Goal: Transaction & Acquisition: Book appointment/travel/reservation

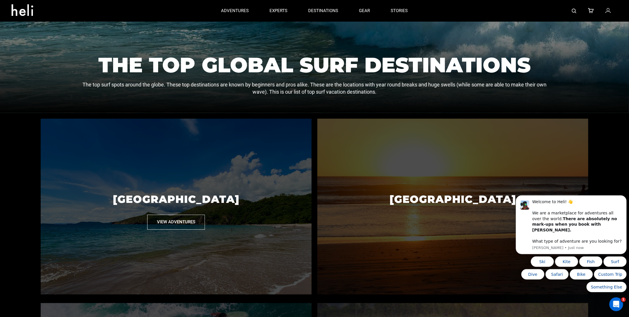
click at [178, 198] on p "[GEOGRAPHIC_DATA]" at bounding box center [176, 199] width 271 height 31
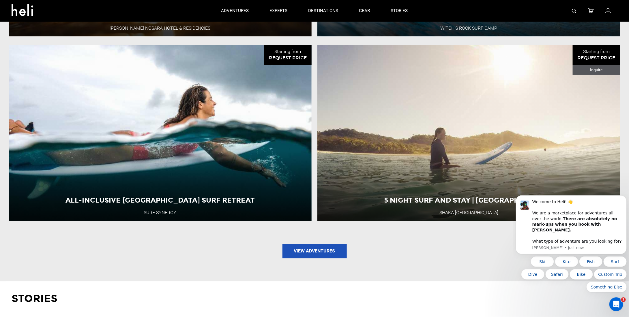
scroll to position [618, 0]
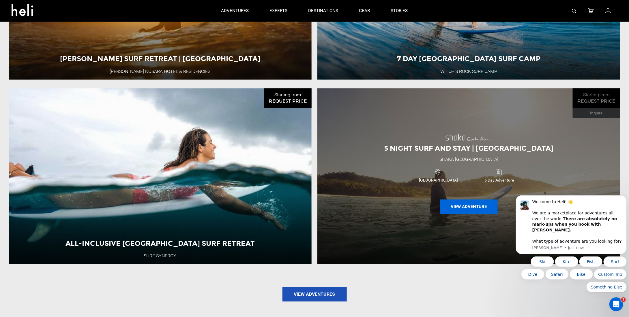
click at [471, 208] on button "View Adventure" at bounding box center [469, 207] width 58 height 14
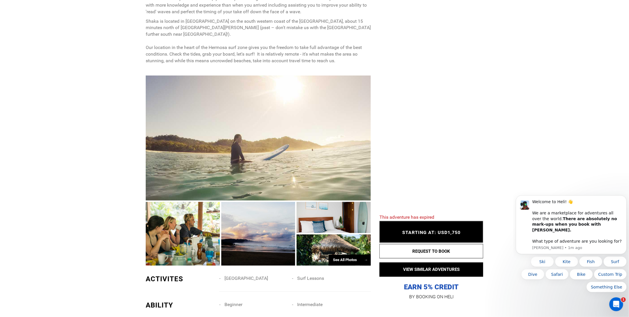
scroll to position [366, 0]
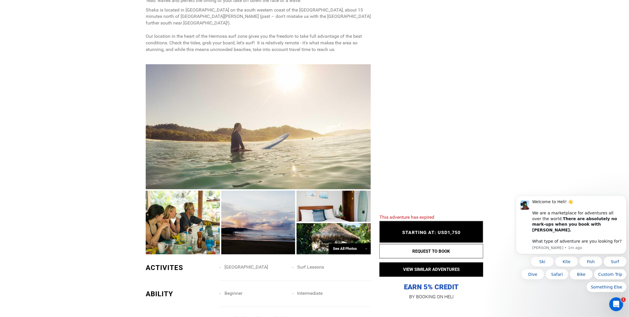
click at [346, 244] on div "See All Photos →" at bounding box center [350, 249] width 42 height 11
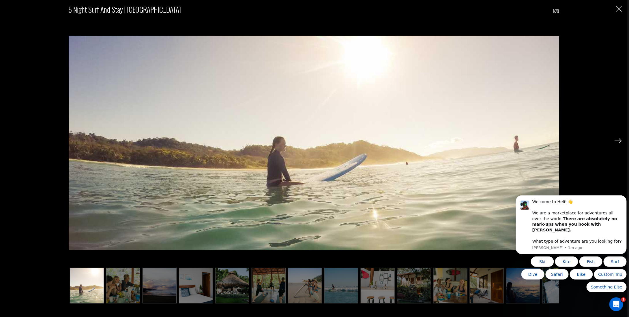
click at [616, 139] on img at bounding box center [617, 140] width 7 height 5
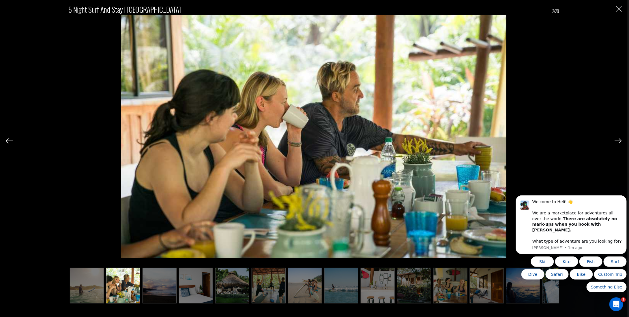
click at [616, 139] on img at bounding box center [617, 140] width 7 height 5
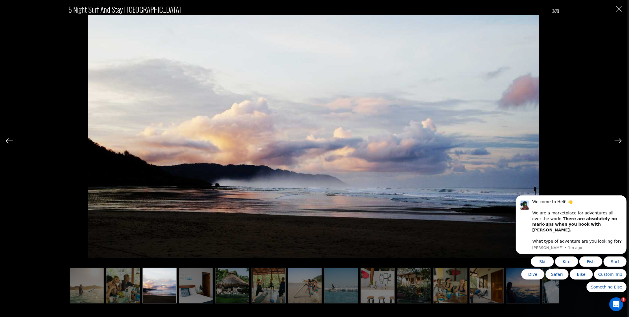
click at [618, 139] on img at bounding box center [617, 140] width 7 height 5
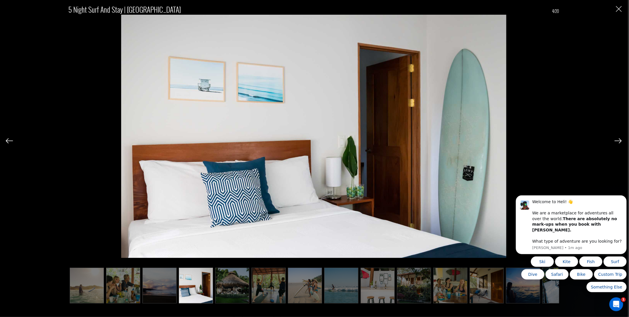
click at [618, 139] on img at bounding box center [617, 140] width 7 height 5
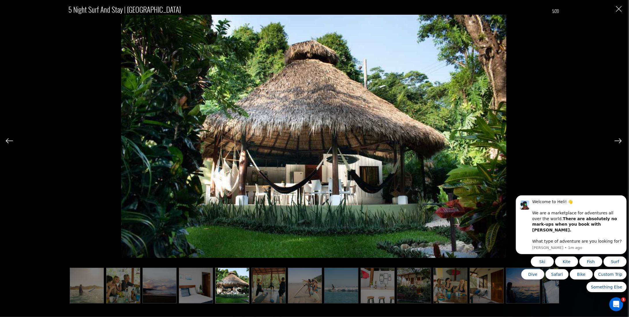
click at [618, 139] on img at bounding box center [617, 140] width 7 height 5
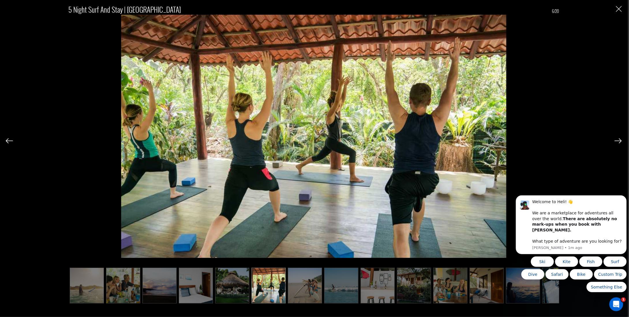
click at [618, 139] on img at bounding box center [617, 140] width 7 height 5
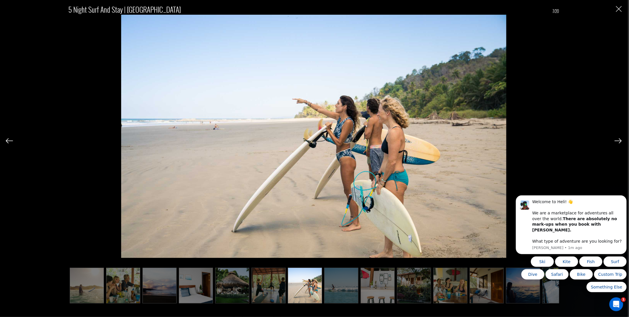
click at [618, 139] on img at bounding box center [617, 140] width 7 height 5
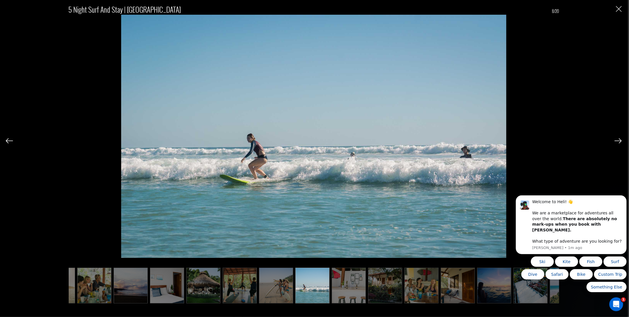
click at [618, 139] on img at bounding box center [617, 140] width 7 height 5
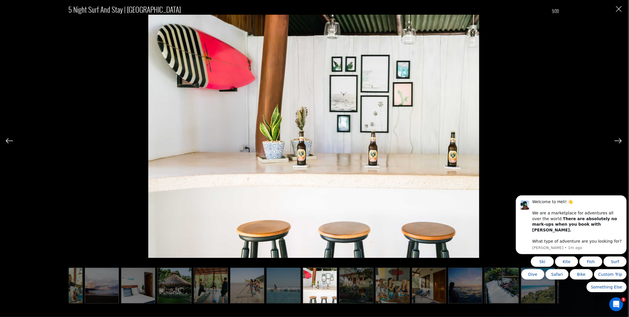
click at [618, 139] on img at bounding box center [617, 140] width 7 height 5
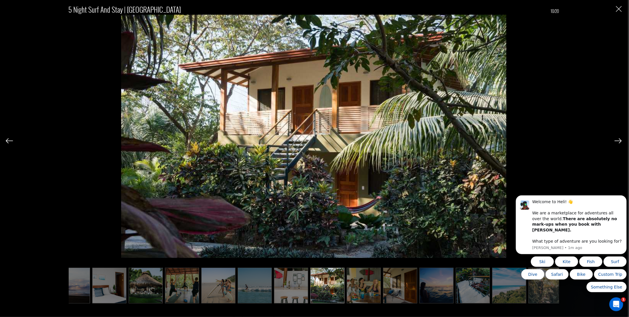
click at [618, 139] on img at bounding box center [617, 140] width 7 height 5
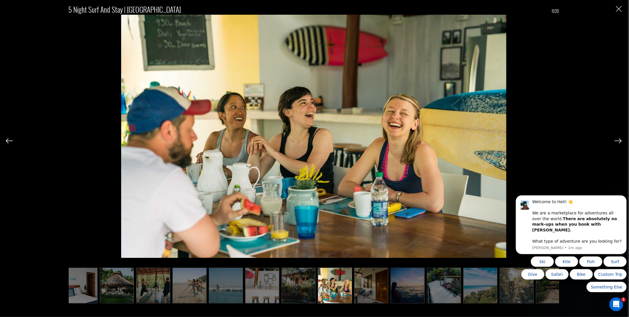
click at [618, 139] on img at bounding box center [617, 140] width 7 height 5
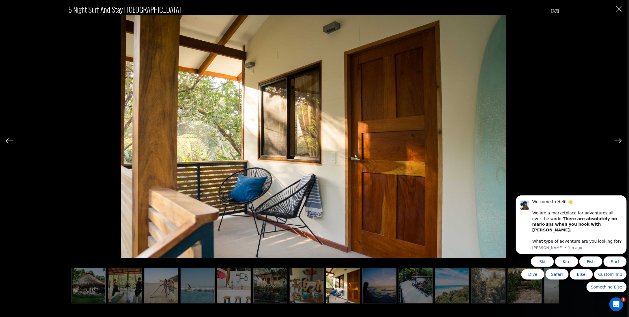
click at [618, 139] on img at bounding box center [617, 140] width 7 height 5
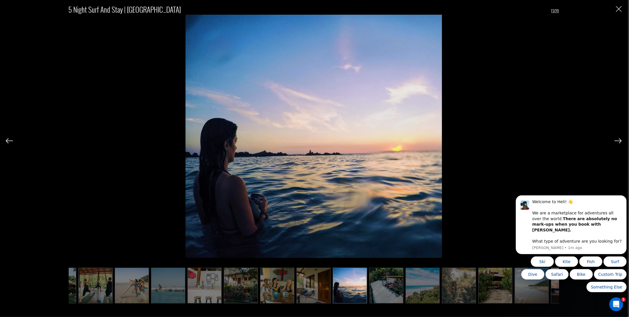
click at [618, 139] on img at bounding box center [617, 140] width 7 height 5
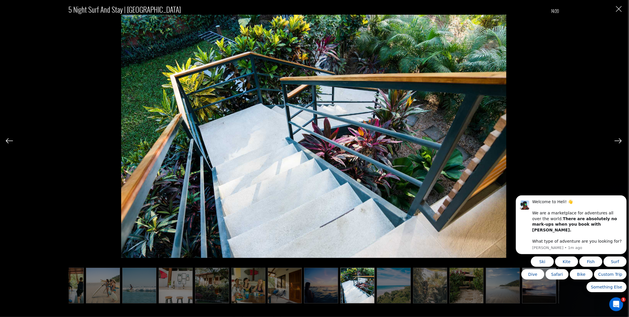
click at [618, 139] on img at bounding box center [617, 140] width 7 height 5
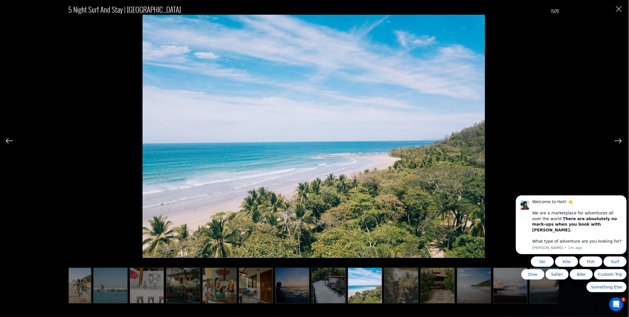
click at [618, 139] on img at bounding box center [617, 140] width 7 height 5
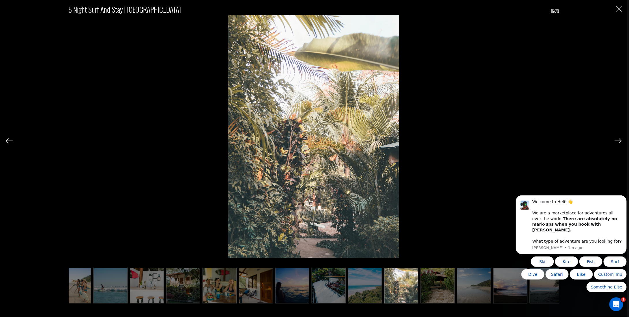
scroll to position [0, 236]
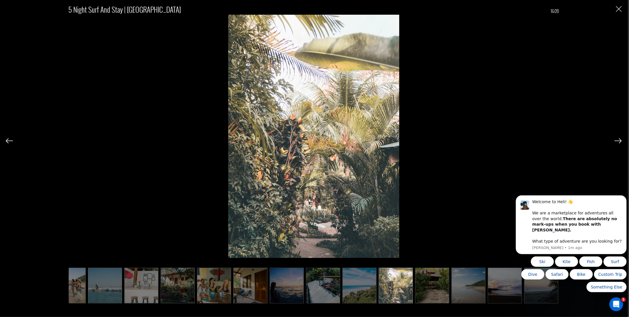
click at [618, 139] on img at bounding box center [617, 140] width 7 height 5
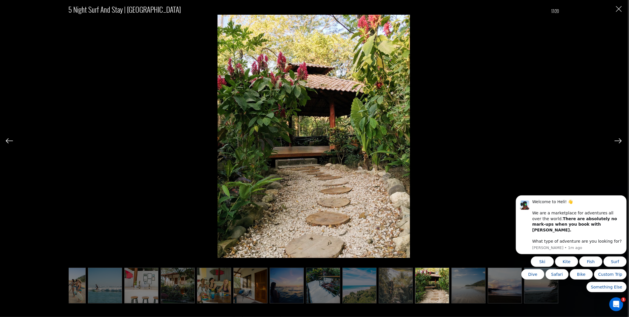
click at [618, 139] on img at bounding box center [617, 140] width 7 height 5
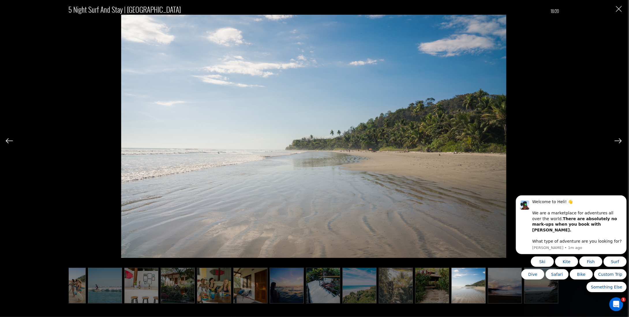
click at [618, 139] on img at bounding box center [617, 140] width 7 height 5
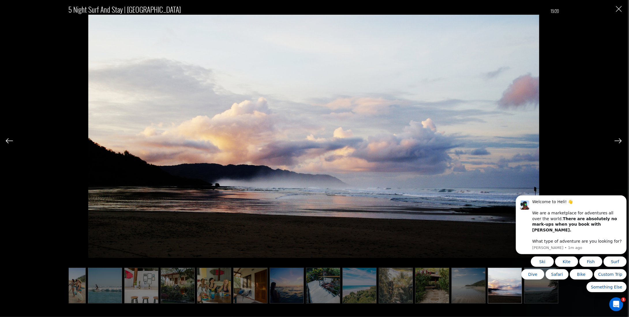
click at [618, 139] on img at bounding box center [617, 140] width 7 height 5
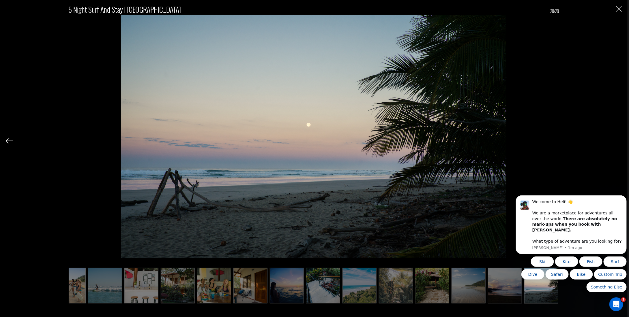
click at [618, 139] on div "5 Night Surf and Stay | [GEOGRAPHIC_DATA] 20/20" at bounding box center [314, 150] width 616 height 301
click at [616, 6] on img "Close" at bounding box center [619, 9] width 6 height 6
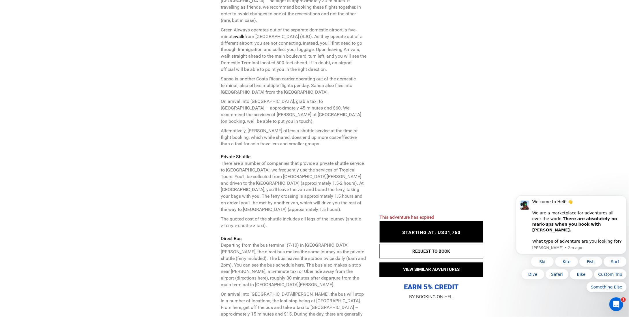
scroll to position [1537, 0]
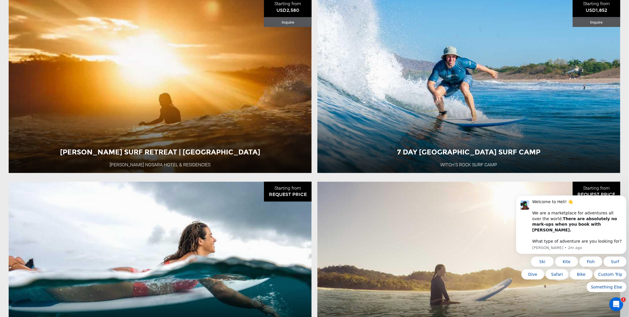
scroll to position [615, 0]
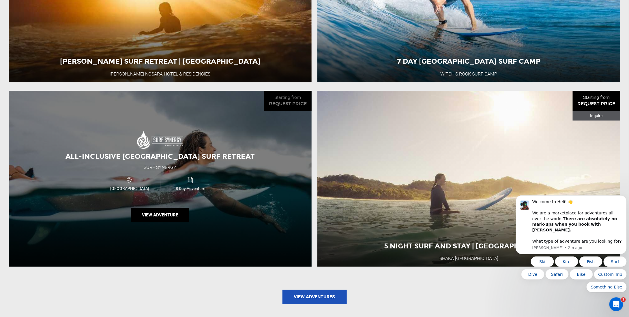
click at [238, 131] on div "All-Inclusive [GEOGRAPHIC_DATA] Surf Retreat Surf Synergy [GEOGRAPHIC_DATA] 8 D…" at bounding box center [160, 179] width 303 height 176
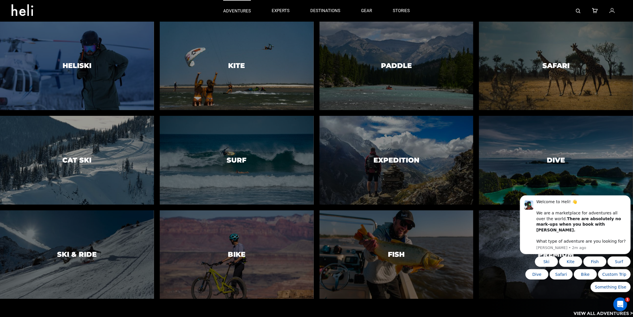
click at [240, 9] on p "adventures" at bounding box center [237, 11] width 28 height 6
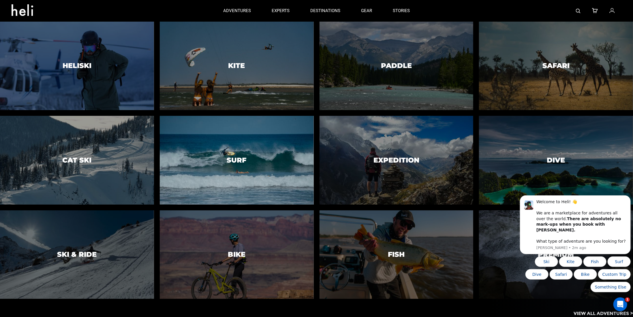
click at [224, 165] on div at bounding box center [236, 160] width 157 height 91
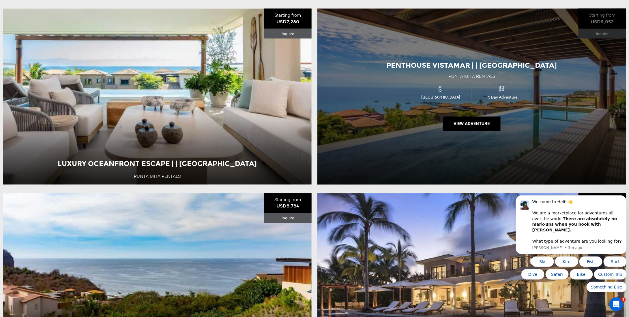
scroll to position [497, 0]
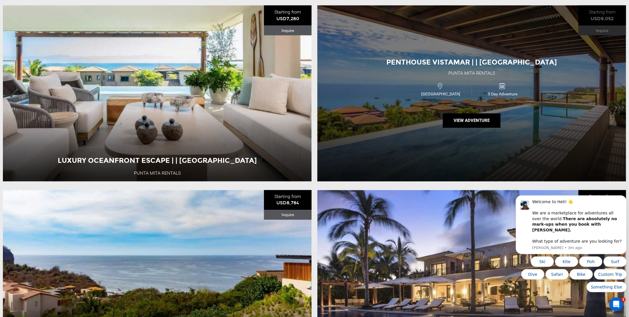
click at [408, 116] on div "Penthouse Vistamar | | [GEOGRAPHIC_DATA] [GEOGRAPHIC_DATA] Rentals [GEOGRAPHIC_…" at bounding box center [471, 93] width 309 height 176
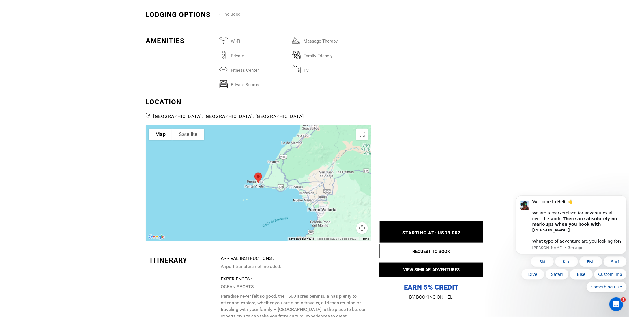
scroll to position [1323, 0]
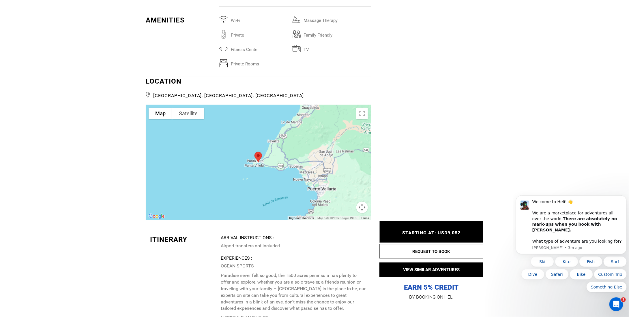
drag, startPoint x: 632, startPoint y: 23, endPoint x: 102, endPoint y: 6, distance: 530.2
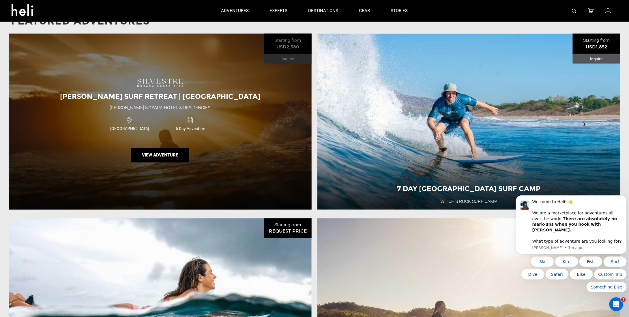
scroll to position [481, 0]
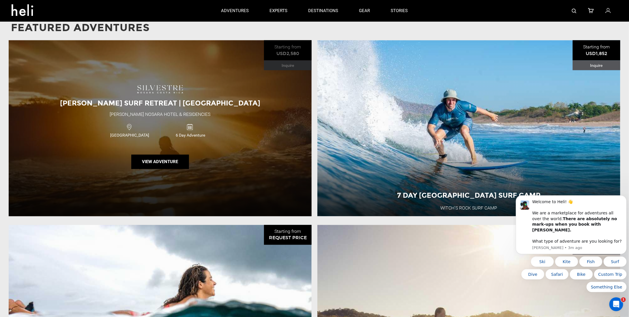
click at [180, 124] on div "6 Day Adventure" at bounding box center [190, 130] width 61 height 15
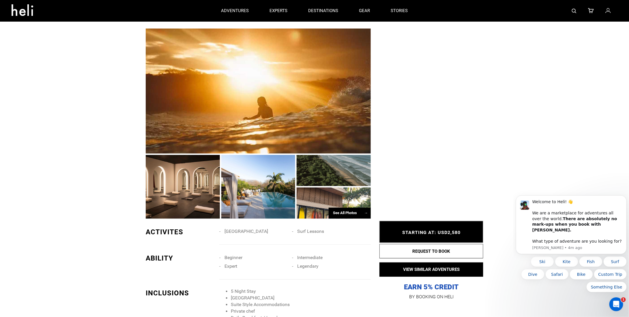
scroll to position [333, 0]
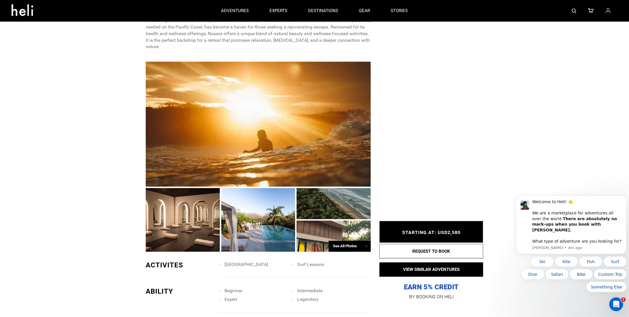
click at [259, 129] on div at bounding box center [258, 124] width 225 height 125
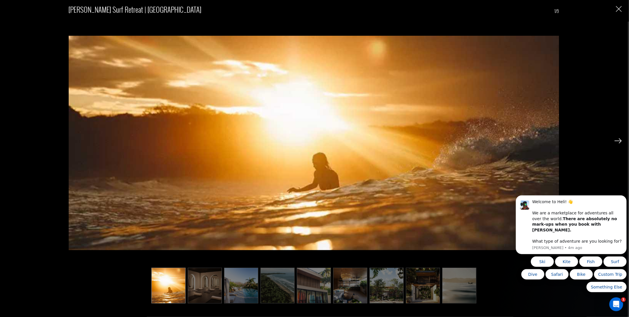
click at [618, 140] on img at bounding box center [617, 140] width 7 height 5
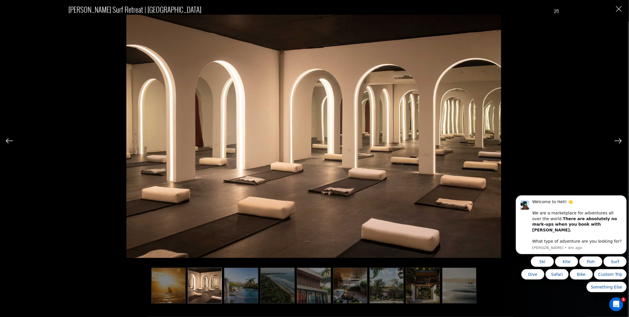
click at [618, 140] on img at bounding box center [617, 140] width 7 height 5
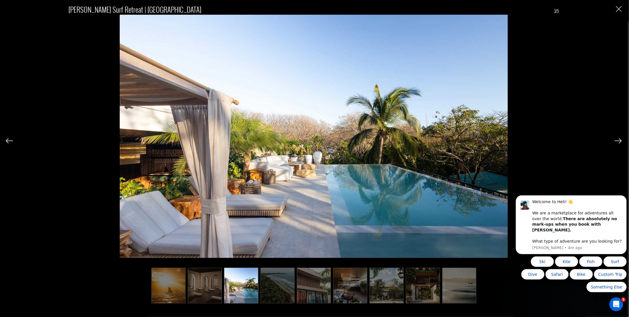
click at [618, 140] on img at bounding box center [617, 140] width 7 height 5
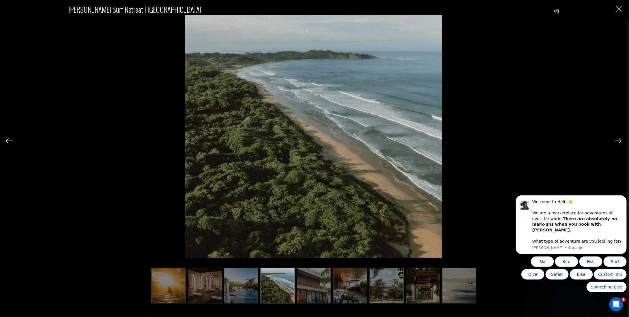
click at [618, 140] on img at bounding box center [617, 140] width 7 height 5
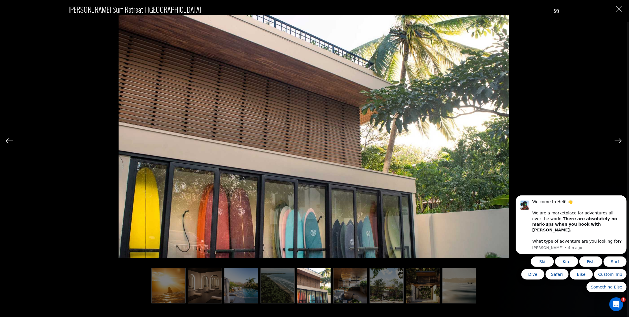
click at [618, 140] on img at bounding box center [617, 140] width 7 height 5
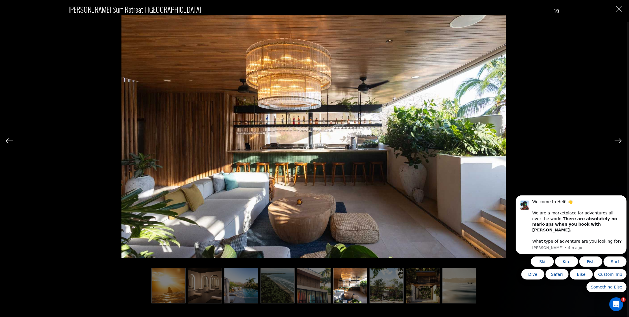
click at [618, 140] on img at bounding box center [617, 140] width 7 height 5
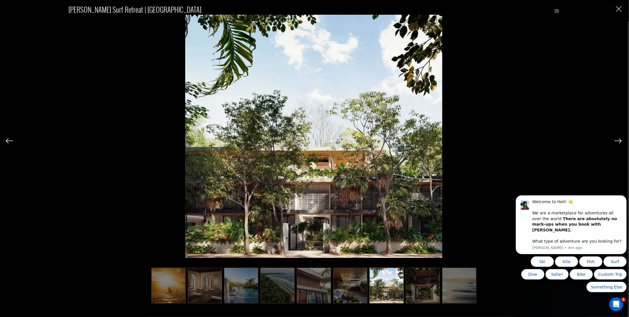
click at [618, 140] on img at bounding box center [617, 140] width 7 height 5
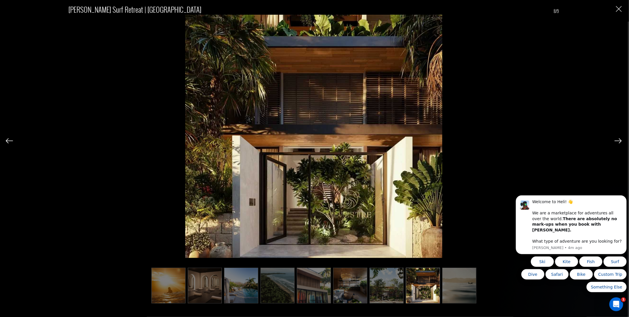
click at [618, 140] on img at bounding box center [617, 140] width 7 height 5
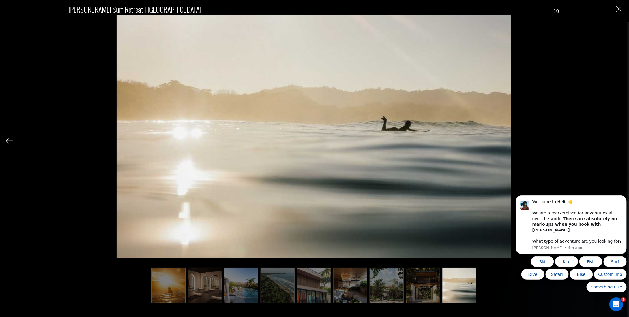
click at [618, 140] on div "[PERSON_NAME] Surf Retreat | [GEOGRAPHIC_DATA] 9/9" at bounding box center [314, 150] width 616 height 301
click at [619, 6] on button "Close" at bounding box center [619, 9] width 6 height 6
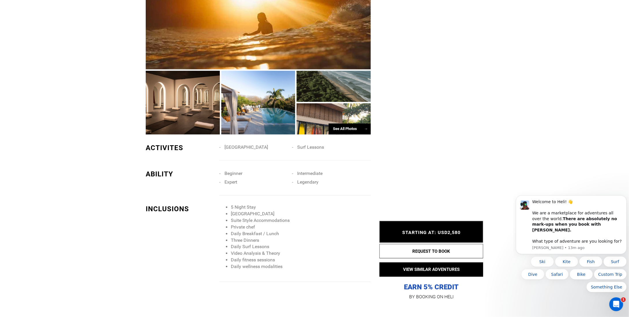
scroll to position [485, 0]
